Goal: Information Seeking & Learning: Learn about a topic

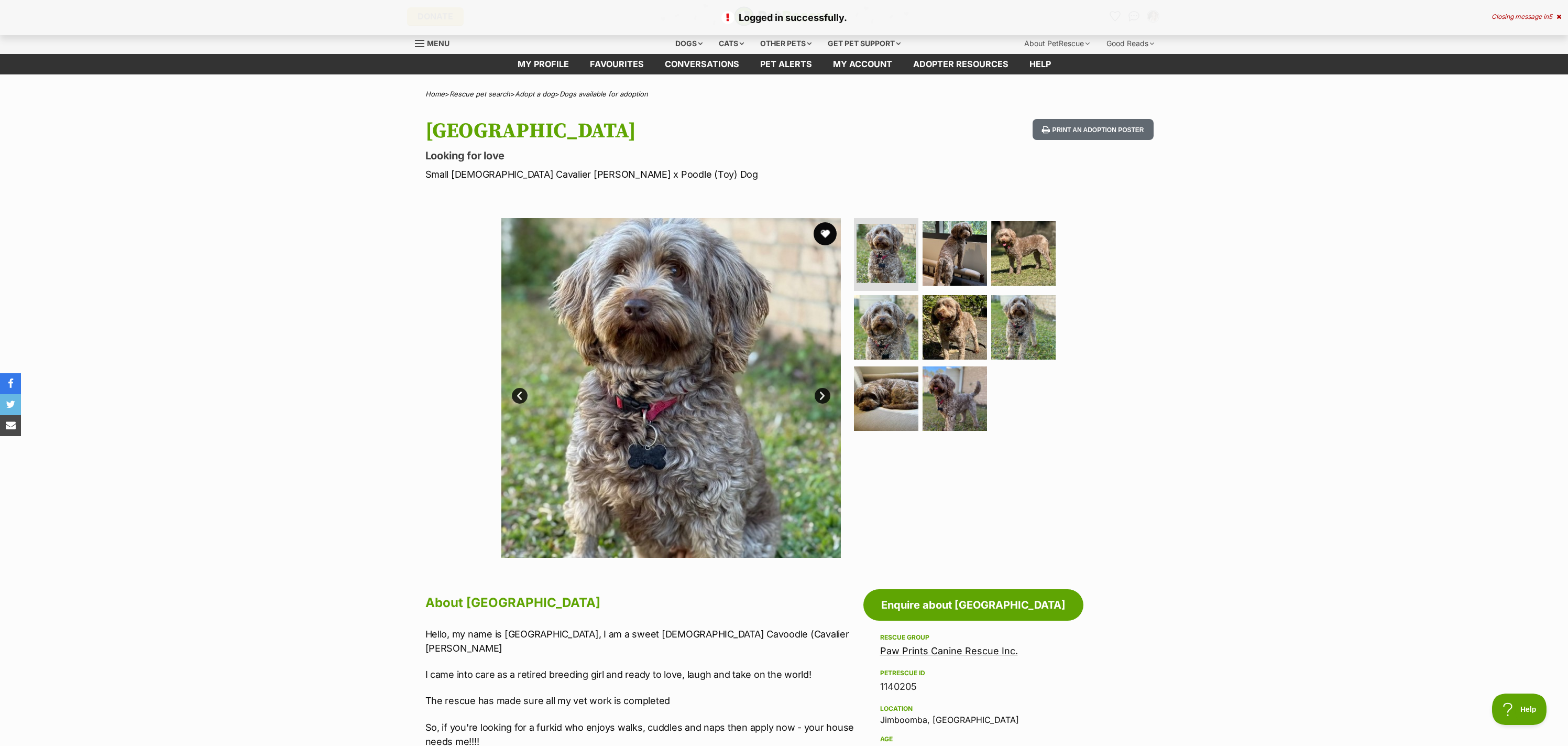
click at [828, 233] on button "favourite" at bounding box center [825, 234] width 23 height 23
click at [545, 61] on link "My profile" at bounding box center [543, 64] width 72 height 20
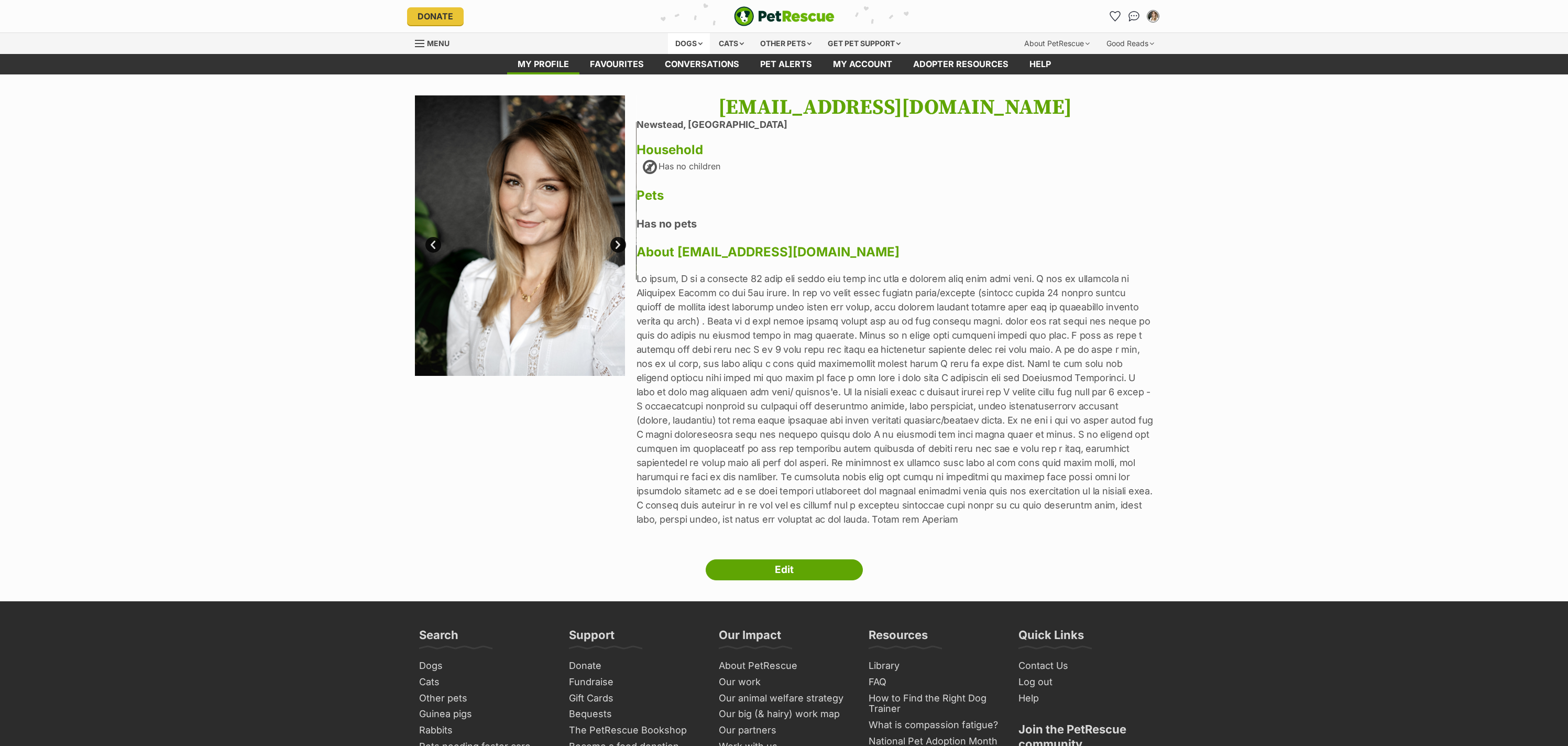
click at [700, 43] on div "Dogs" at bounding box center [688, 43] width 42 height 21
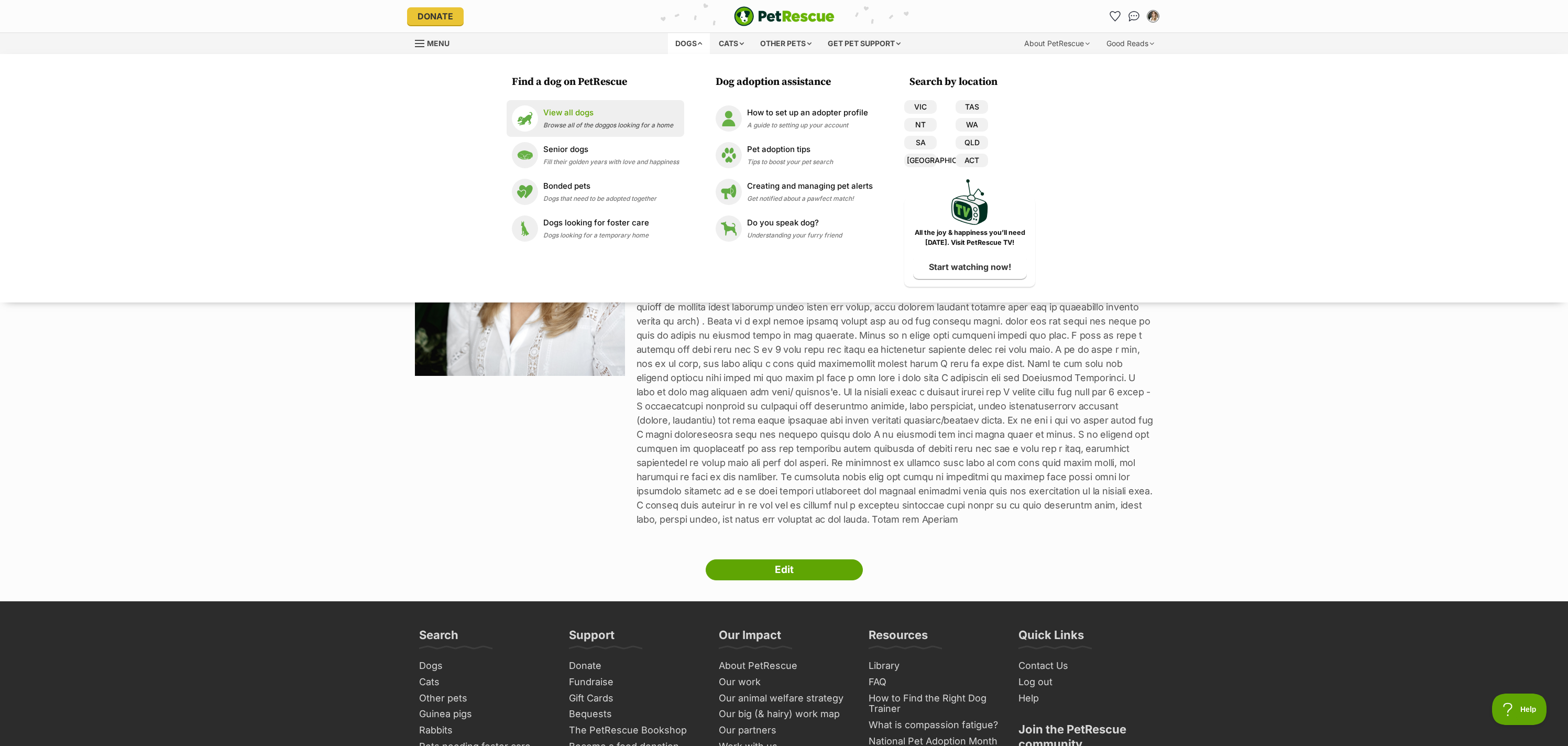
click at [638, 123] on span "Browse all of the doggos looking for a home" at bounding box center [608, 125] width 130 height 8
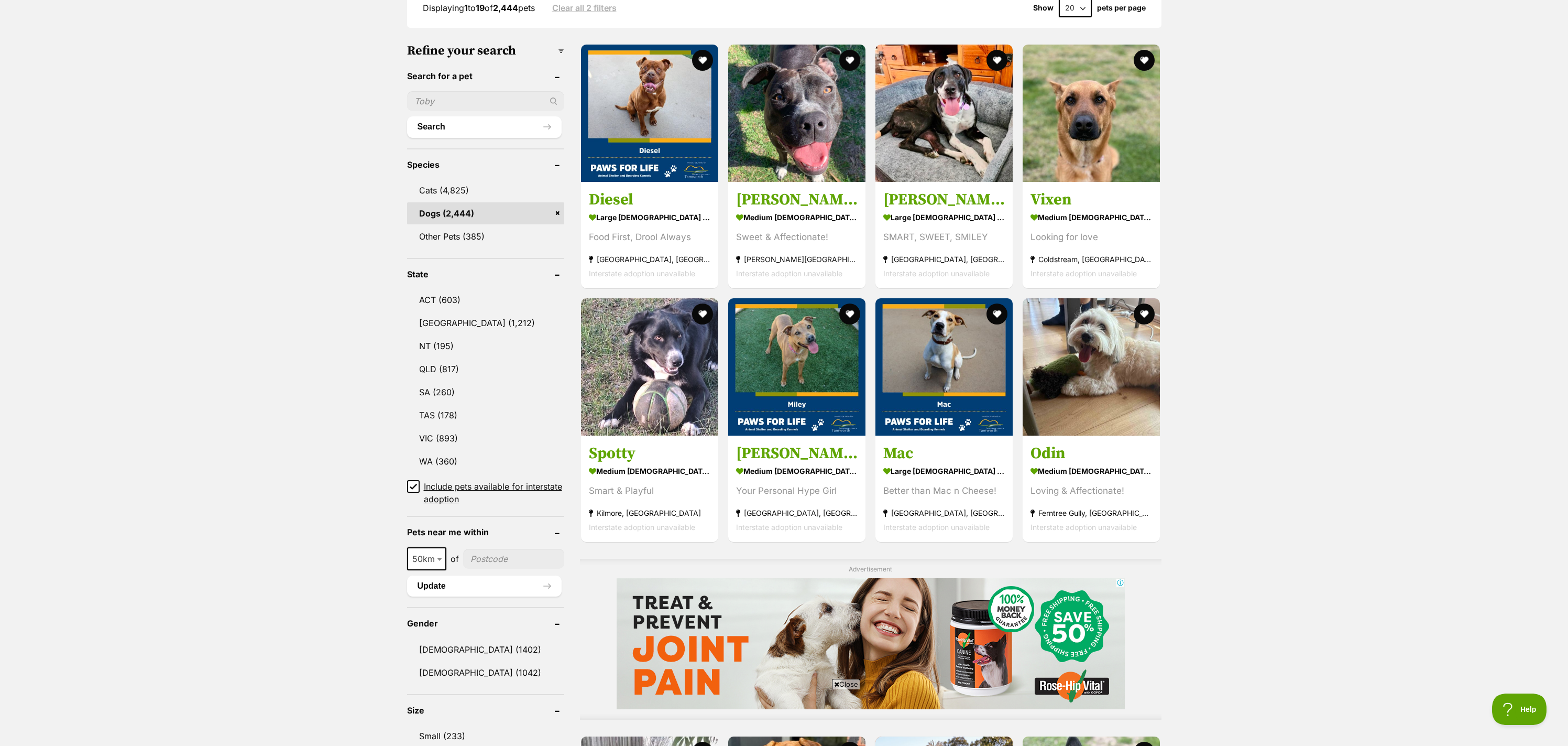
scroll to position [359, 0]
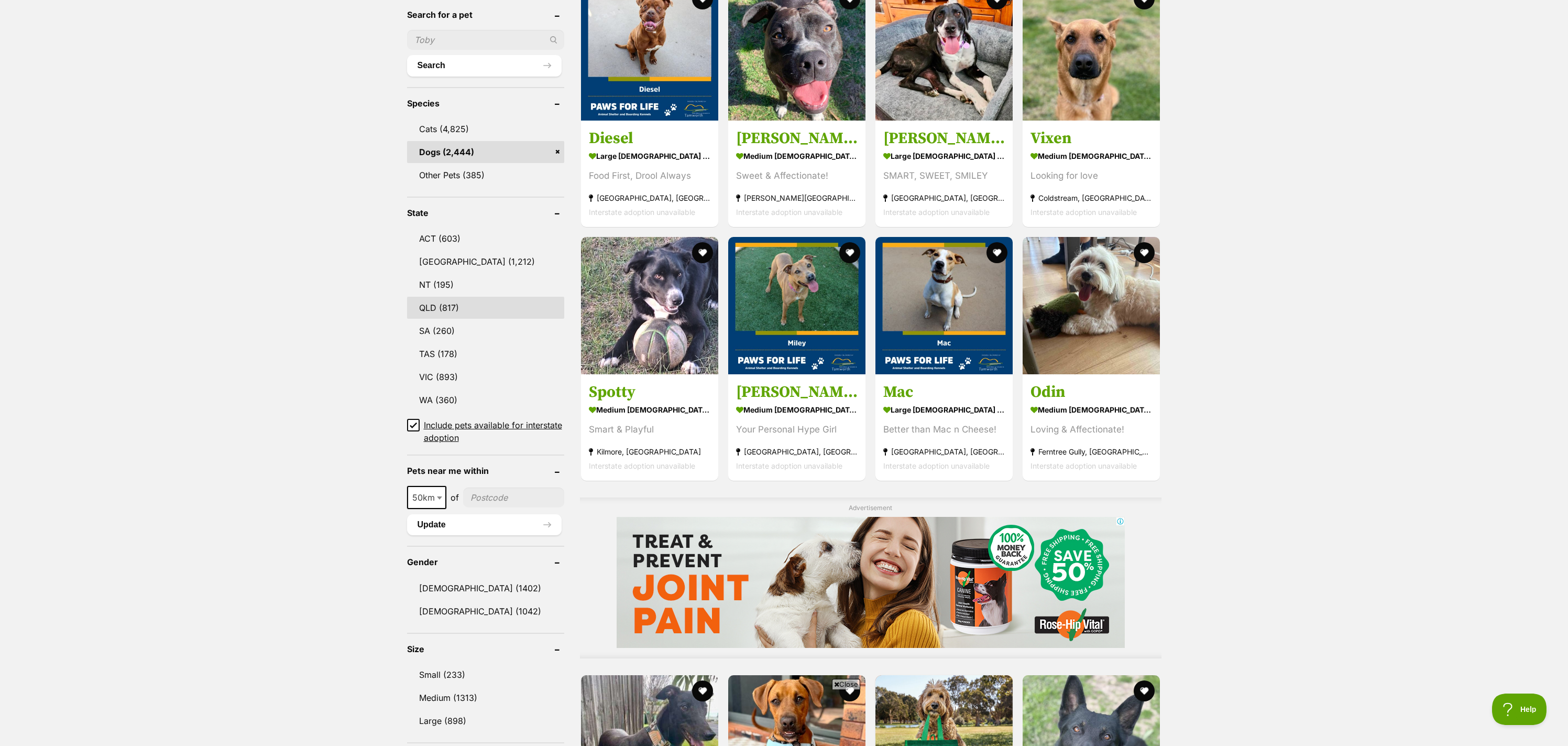
click at [464, 302] on link "QLD (817)" at bounding box center [486, 308] width 157 height 22
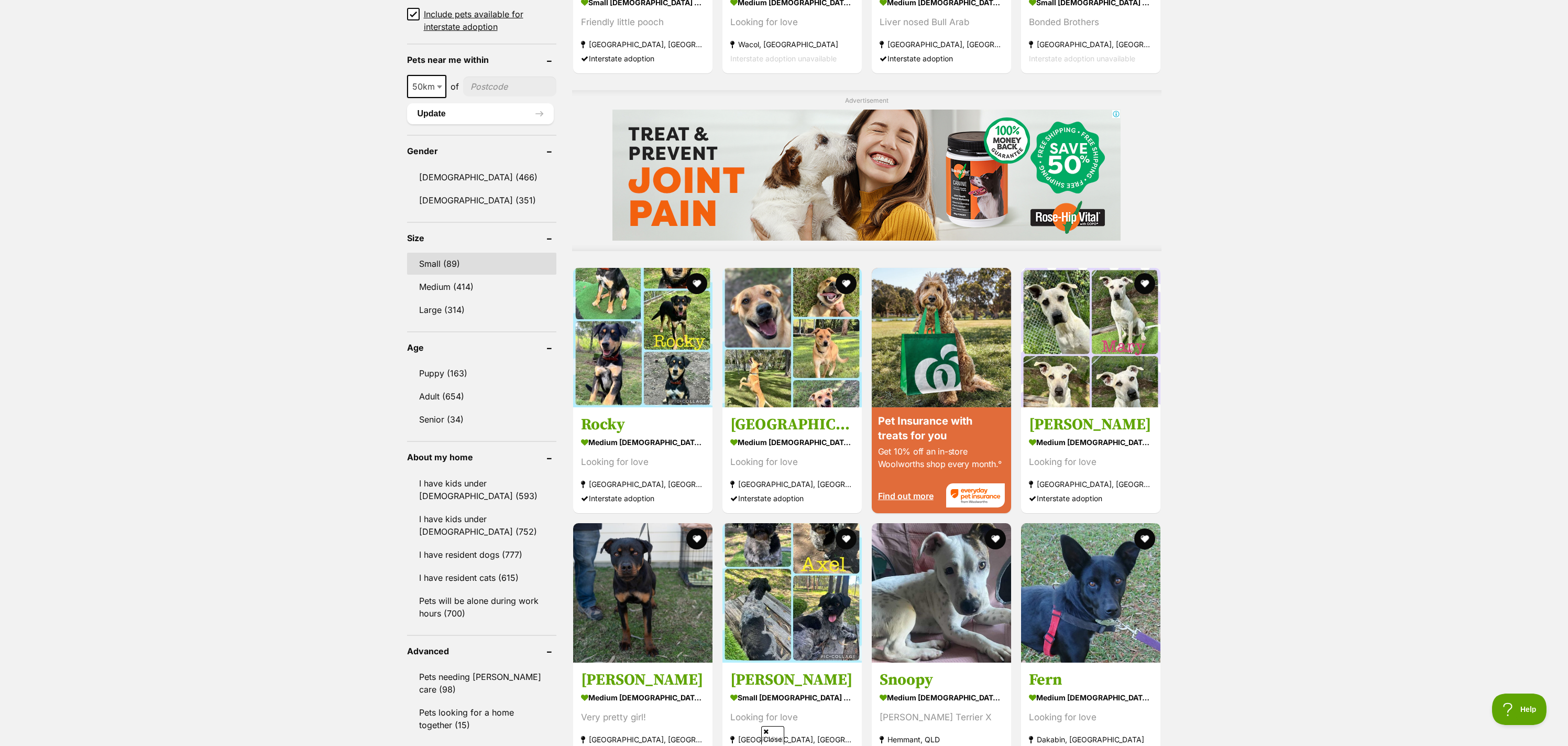
click at [459, 267] on link "Small (89)" at bounding box center [482, 263] width 150 height 22
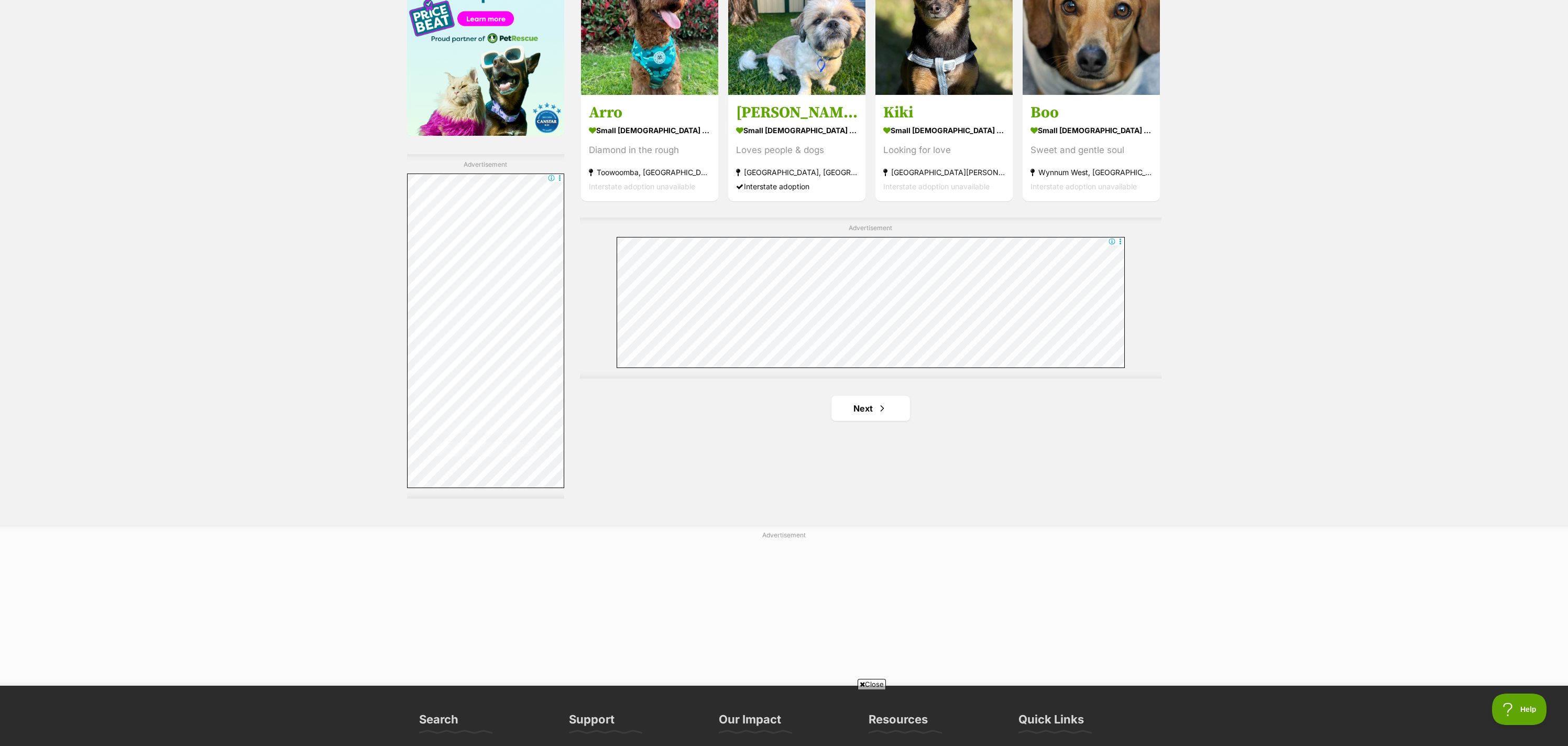
scroll to position [1734, 0]
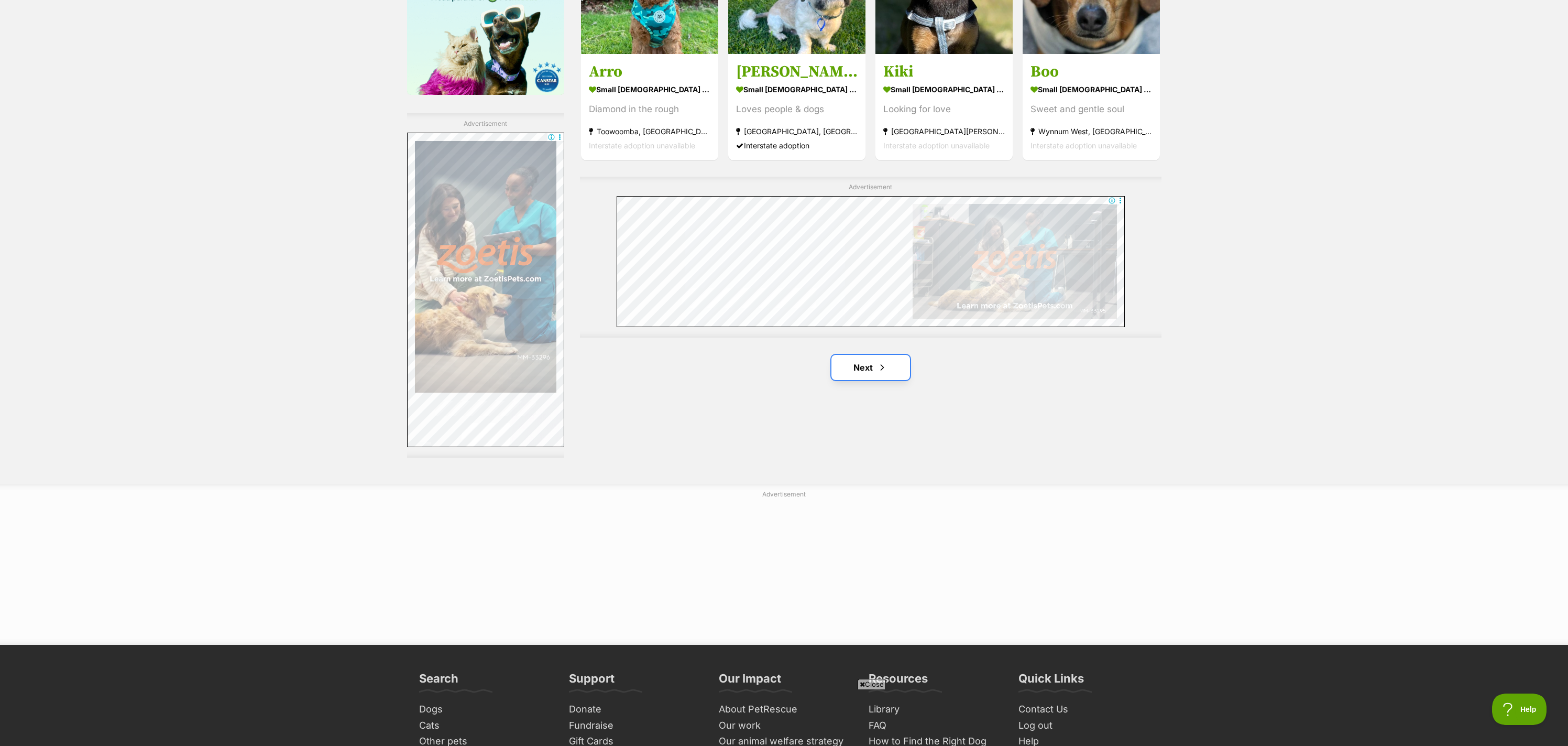
click at [896, 371] on link "Next" at bounding box center [871, 367] width 78 height 25
